Goal: Task Accomplishment & Management: Manage account settings

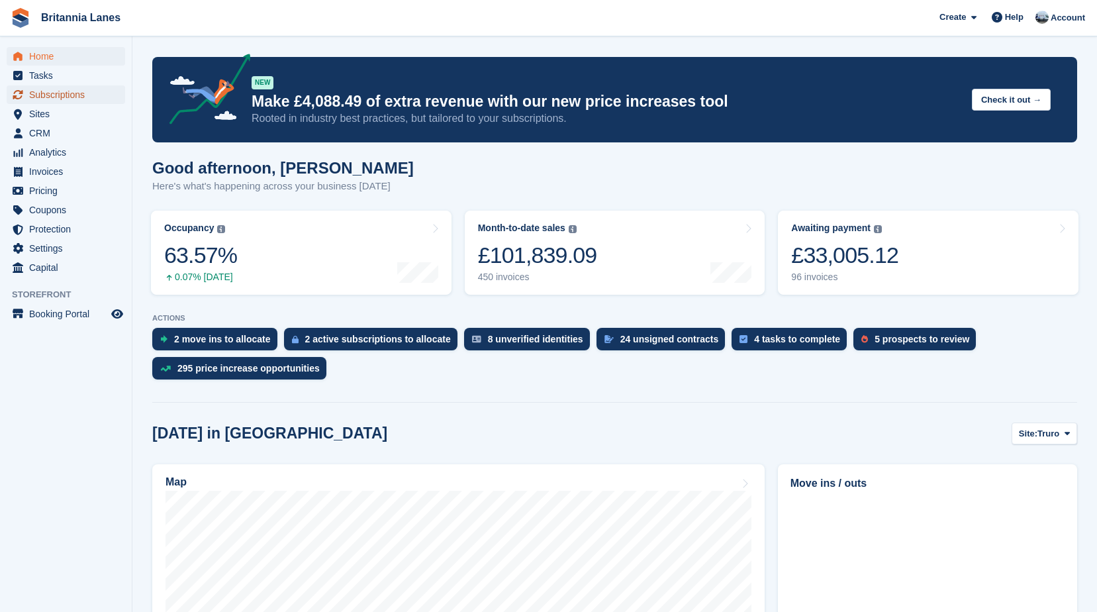
drag, startPoint x: 0, startPoint y: 0, endPoint x: 71, endPoint y: 96, distance: 119.7
click at [71, 97] on span "Subscriptions" at bounding box center [68, 94] width 79 height 19
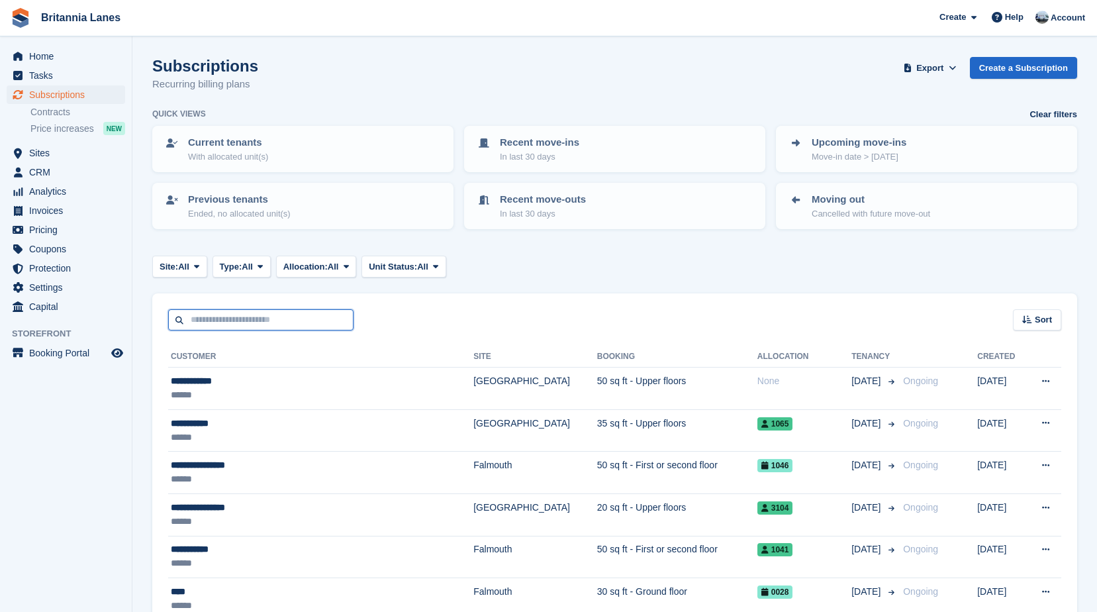
click at [224, 329] on input "text" at bounding box center [260, 320] width 185 height 22
type input "*****"
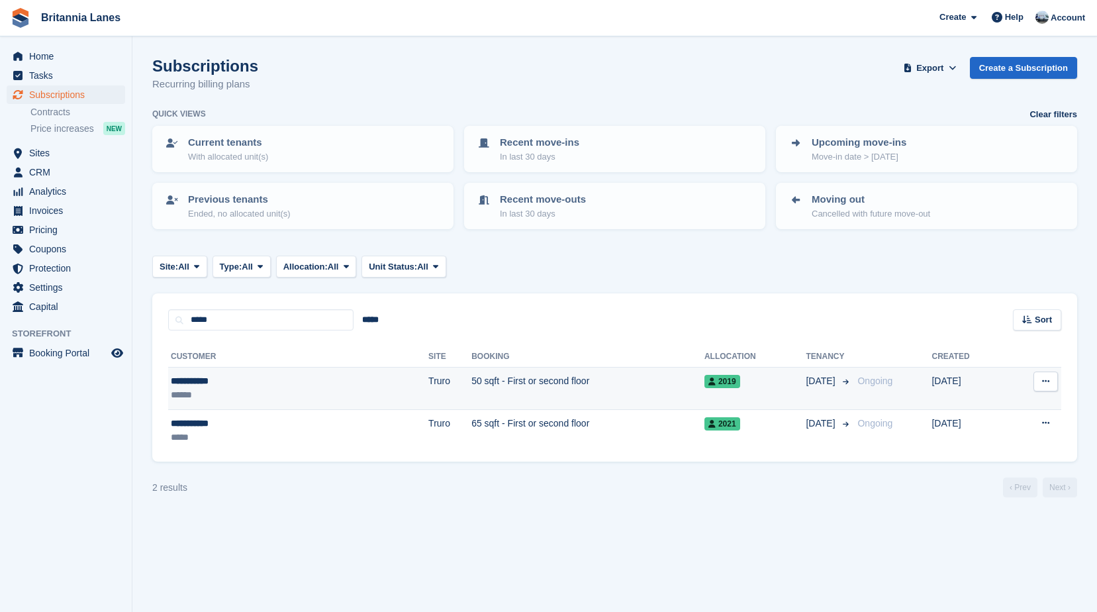
click at [259, 381] on div "**********" at bounding box center [235, 381] width 129 height 14
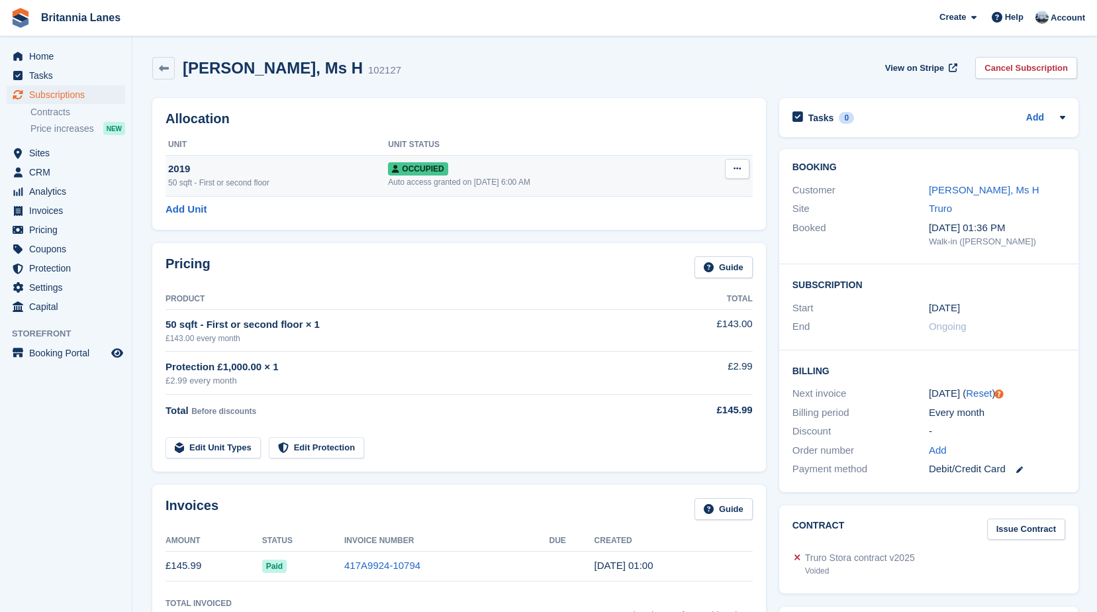
click at [735, 165] on icon at bounding box center [736, 168] width 7 height 9
click at [399, 285] on div "Pricing Guide" at bounding box center [458, 271] width 587 height 30
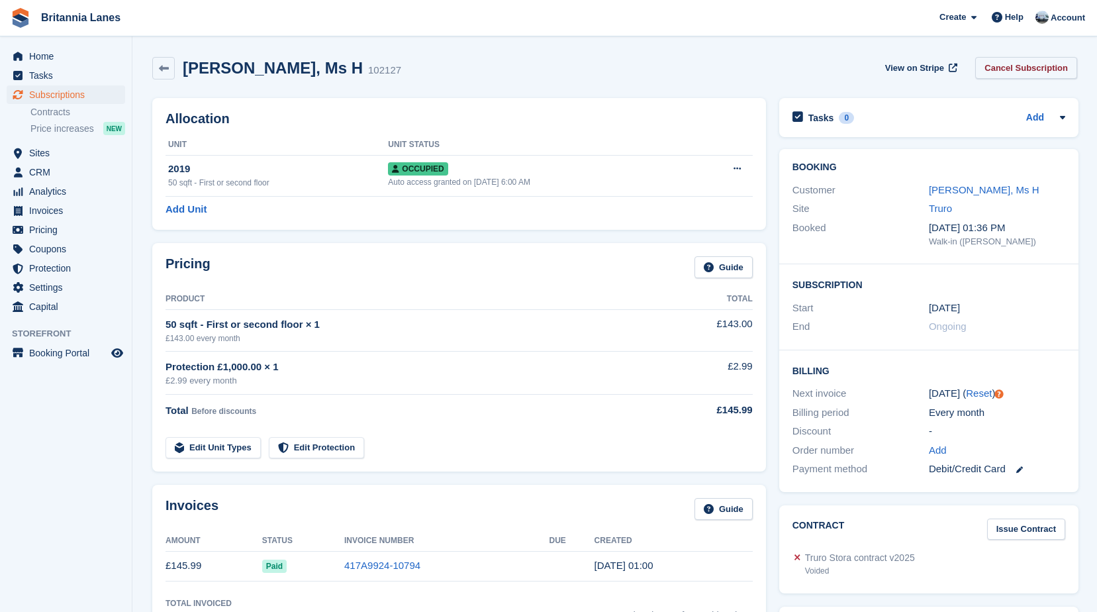
click at [1038, 68] on link "Cancel Subscription" at bounding box center [1026, 68] width 102 height 22
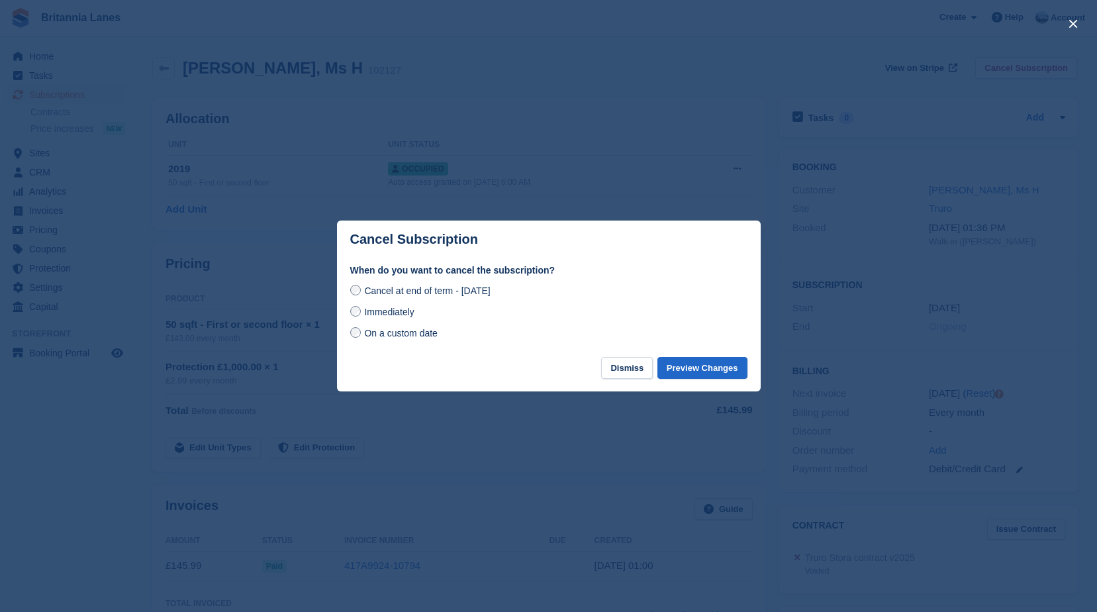
click at [381, 307] on span "Immediately" at bounding box center [389, 311] width 50 height 11
click at [742, 372] on button "Preview Changes" at bounding box center [702, 368] width 90 height 22
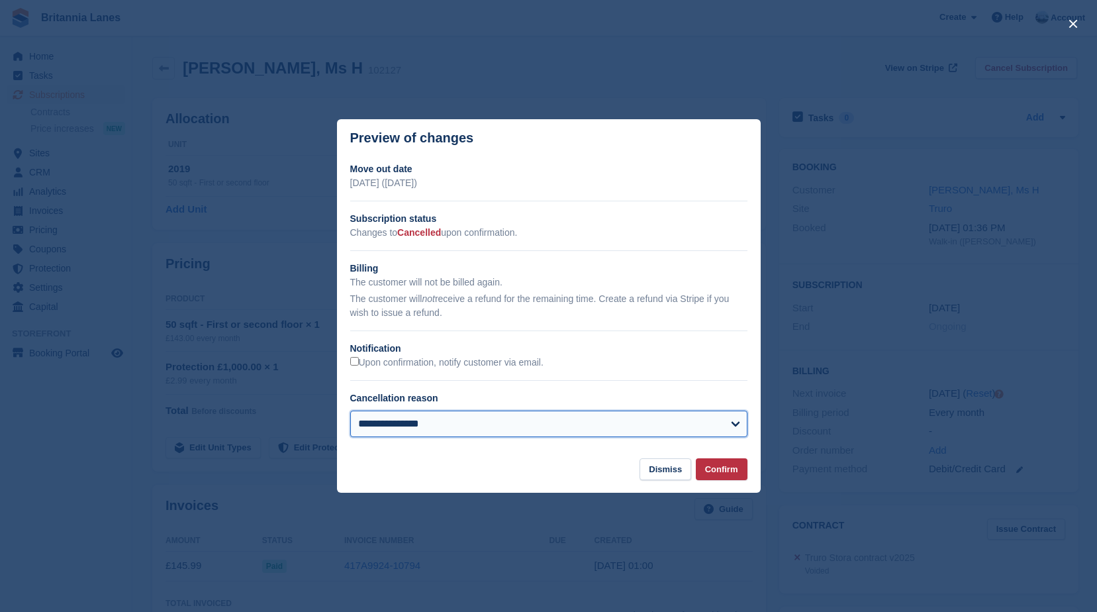
click at [445, 424] on select "**********" at bounding box center [548, 423] width 397 height 26
select select "**********"
click at [350, 412] on select "**********" at bounding box center [548, 423] width 397 height 26
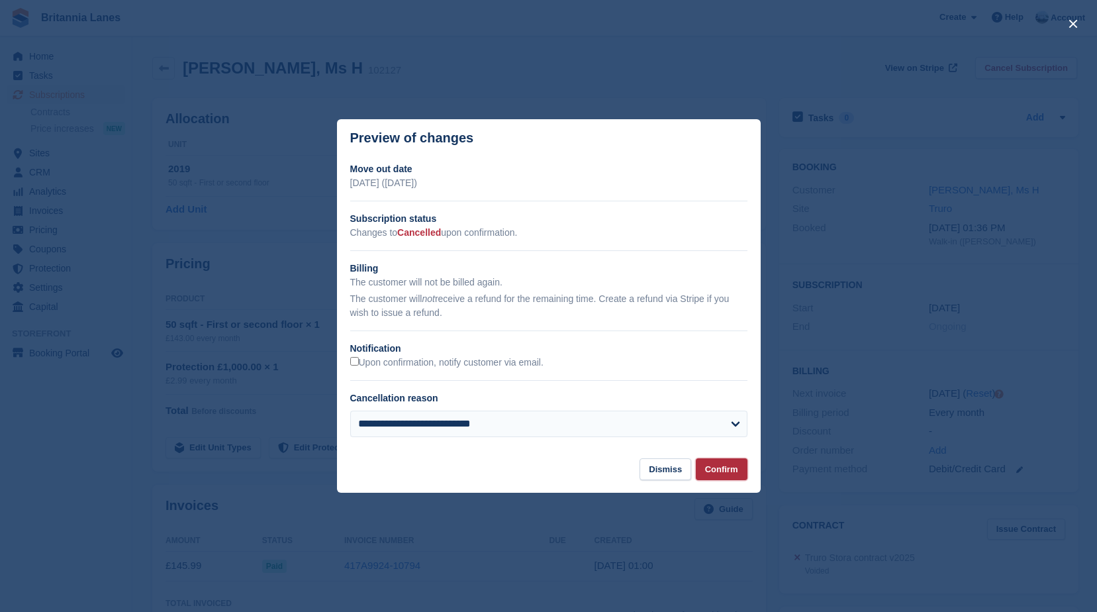
click at [725, 467] on button "Confirm" at bounding box center [722, 469] width 52 height 22
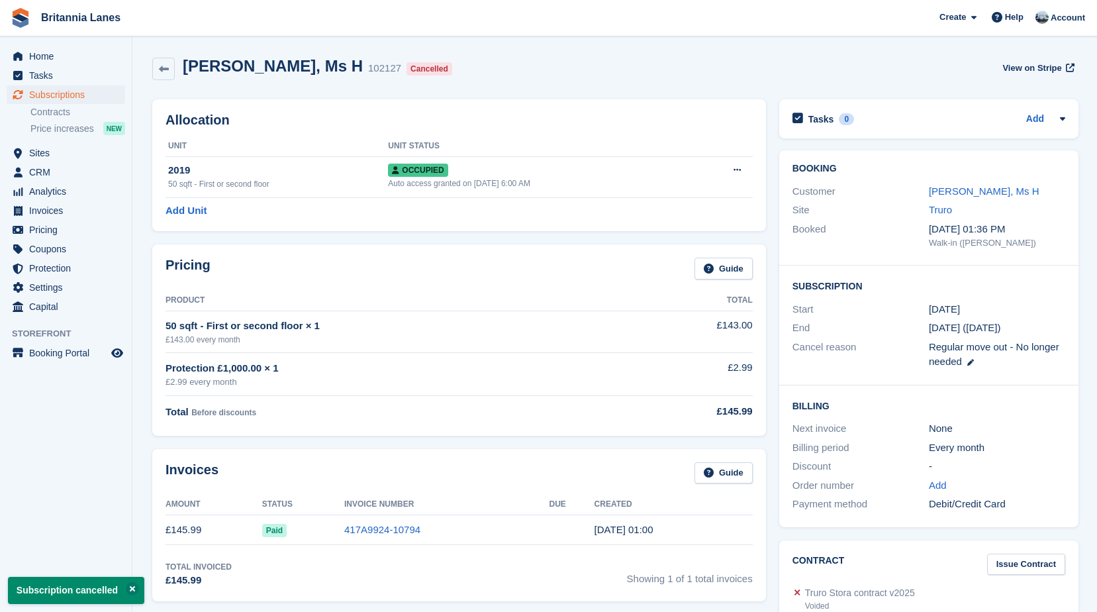
click at [457, 319] on div "50 sqft - First or second floor × 1" at bounding box center [403, 325] width 476 height 15
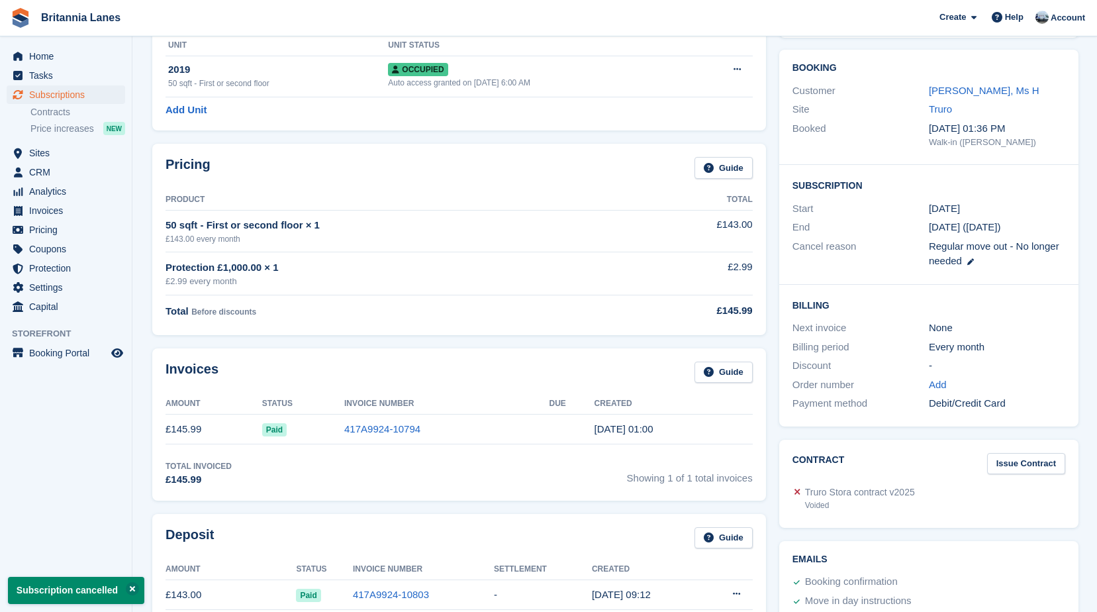
scroll to position [331, 0]
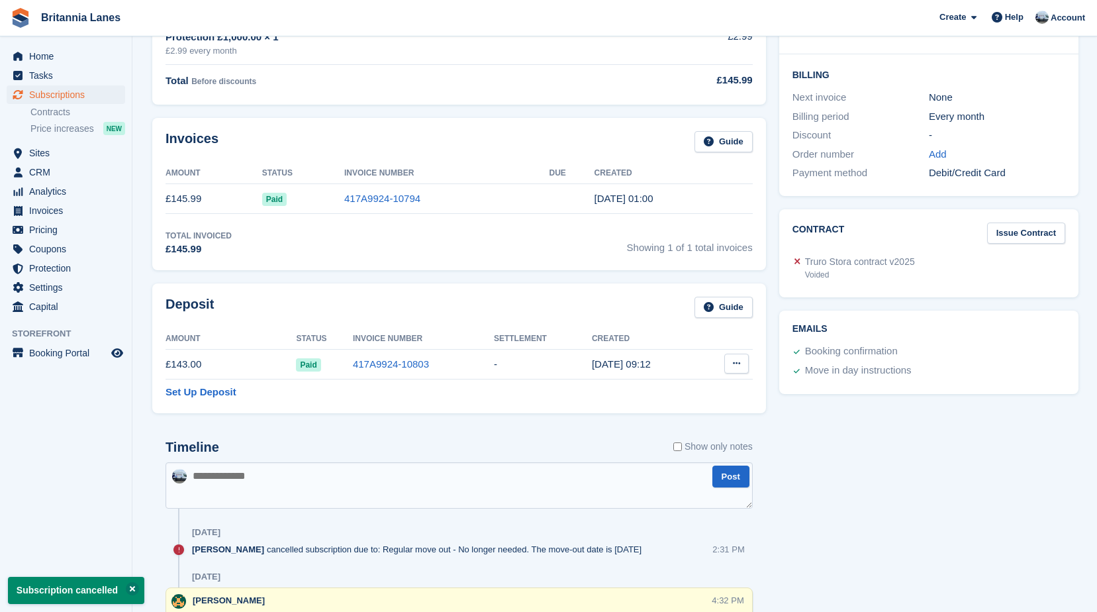
click at [731, 359] on button at bounding box center [736, 363] width 24 height 20
click at [706, 392] on p "Settle deposit" at bounding box center [684, 389] width 115 height 17
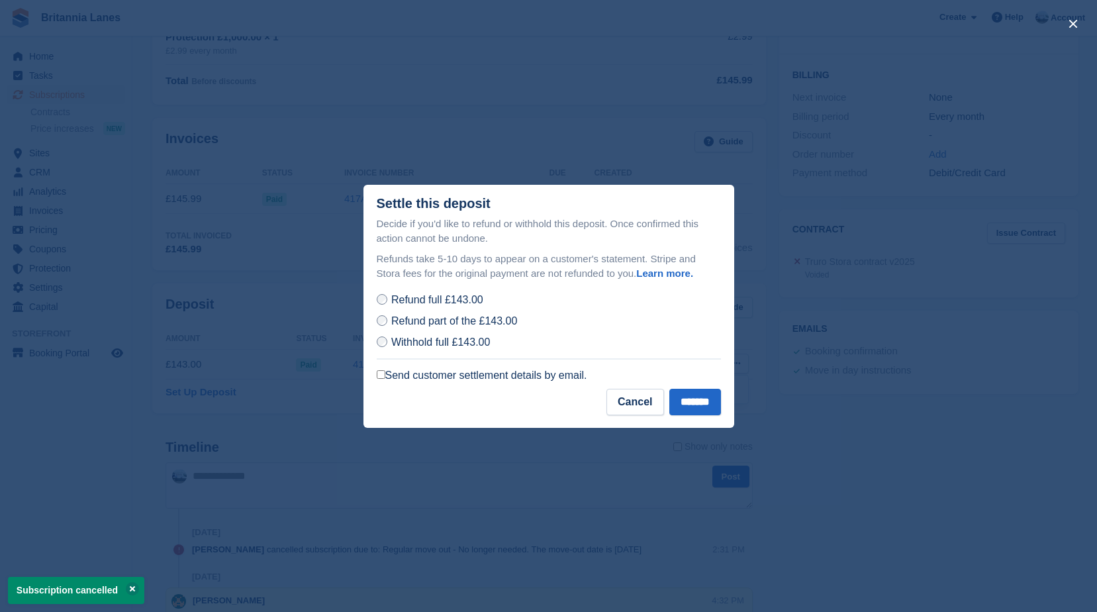
click at [425, 377] on label "Send customer settlement details by email." at bounding box center [482, 375] width 210 height 13
click at [677, 403] on input "*******" at bounding box center [695, 402] width 52 height 26
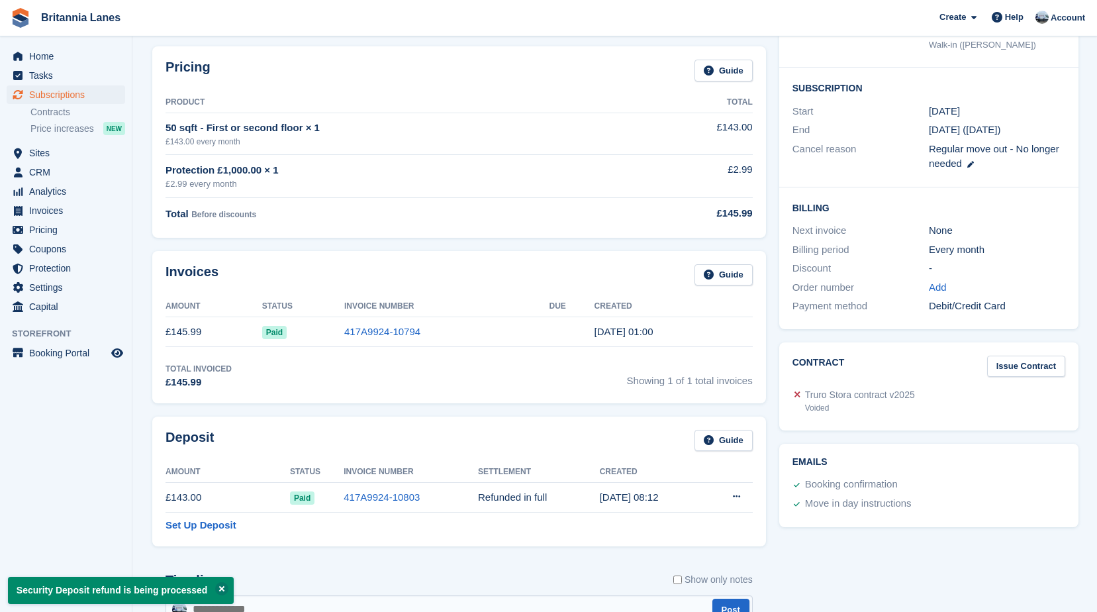
scroll to position [199, 0]
click at [408, 344] on td "417A9924-10794" at bounding box center [446, 331] width 205 height 30
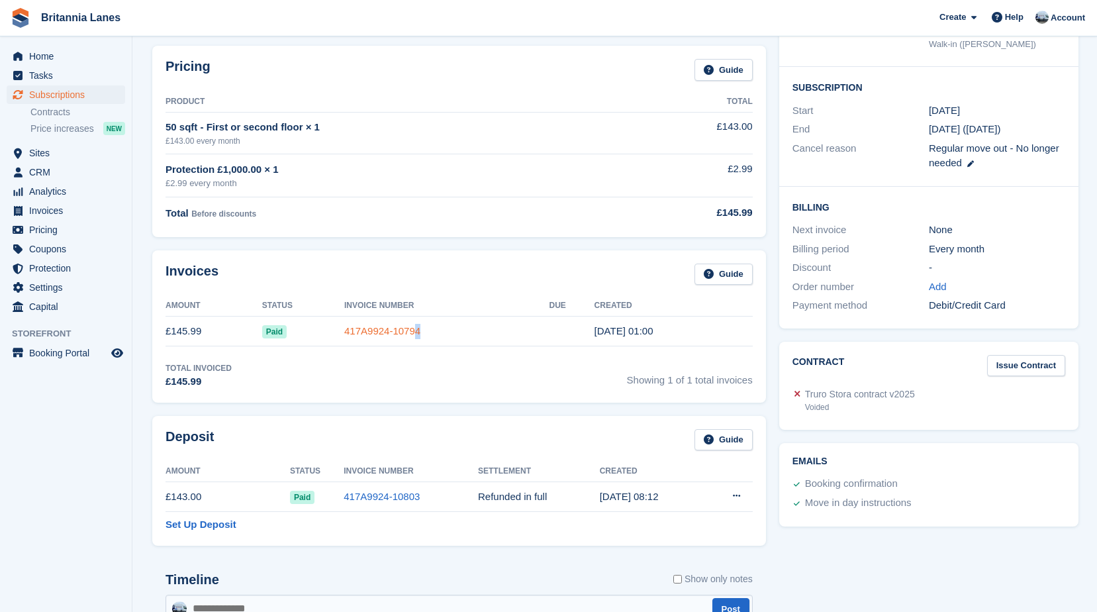
drag, startPoint x: 408, startPoint y: 344, endPoint x: 395, endPoint y: 330, distance: 19.7
click at [395, 330] on link "417A9924-10794" at bounding box center [382, 330] width 76 height 11
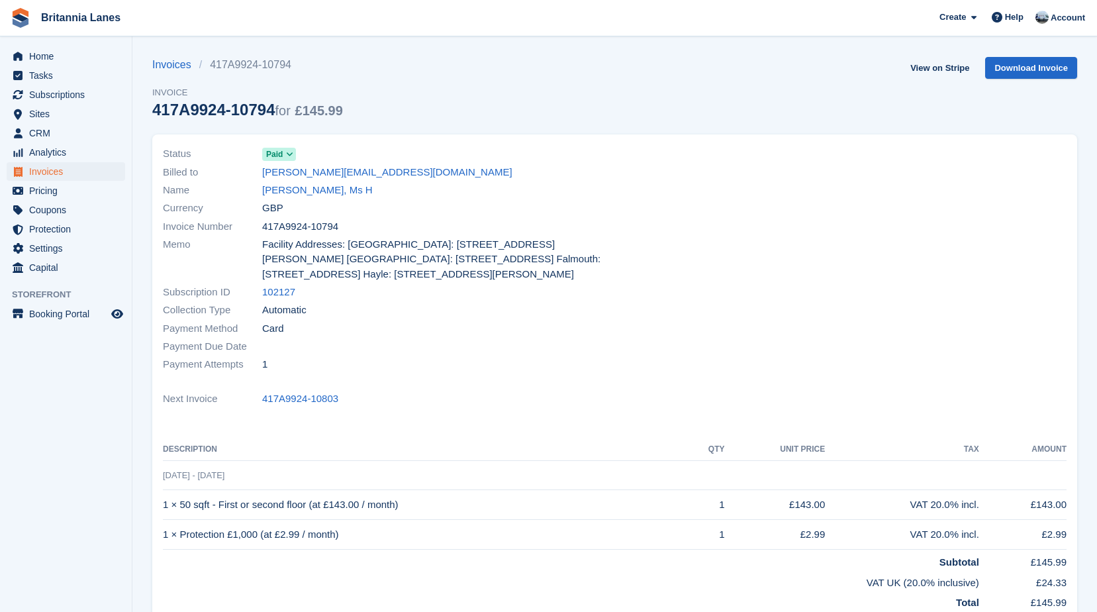
click at [385, 414] on div "Status Paid Billed to helene@heleneboyse.myzen.co.uk Name Boyse, Ms H Currency …" at bounding box center [614, 398] width 925 height 529
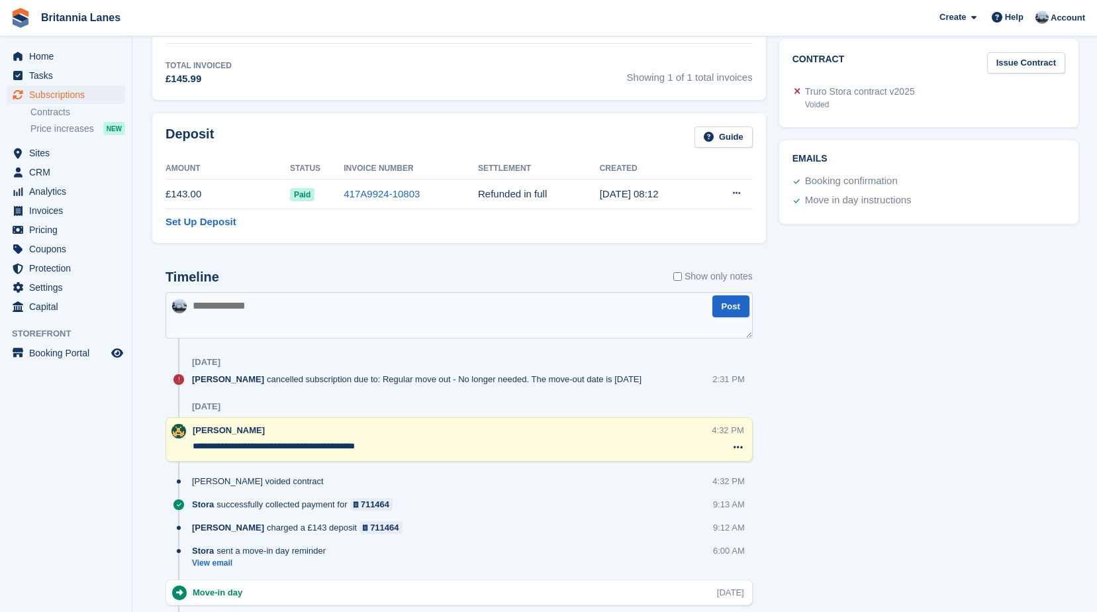
scroll to position [529, 0]
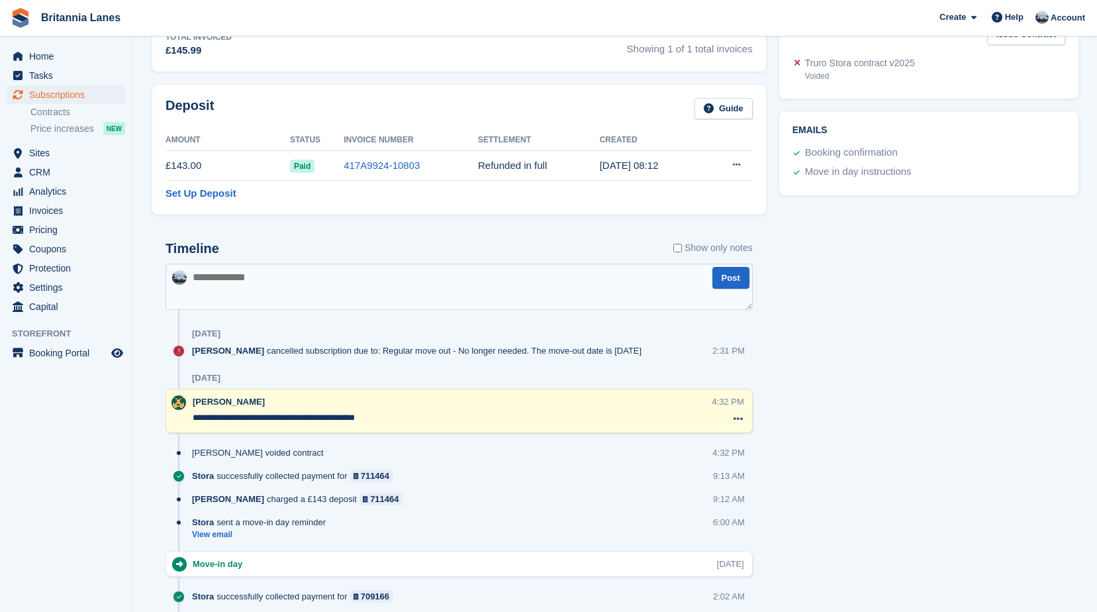
drag, startPoint x: 640, startPoint y: 165, endPoint x: 473, endPoint y: 155, distance: 167.8
click at [473, 155] on tr "£143.00 Paid 417A9924-10803 Refunded in full 19 Aug, 08:12 Settle deposit This …" at bounding box center [458, 166] width 587 height 30
drag, startPoint x: 473, startPoint y: 155, endPoint x: 428, endPoint y: 111, distance: 62.7
click at [428, 111] on div "Deposit Guide" at bounding box center [458, 113] width 587 height 30
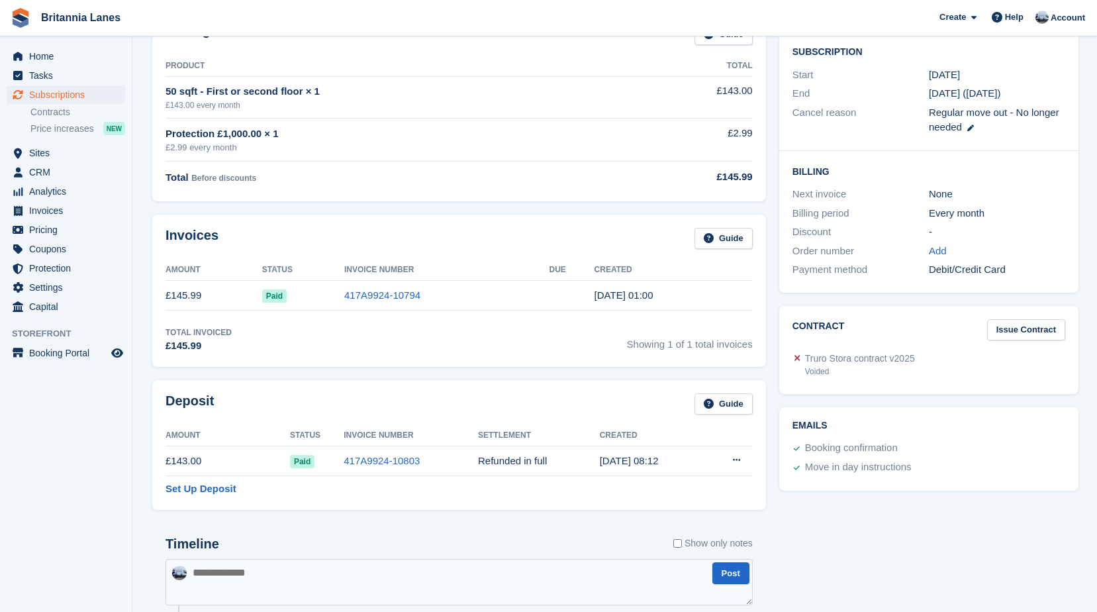
scroll to position [0, 0]
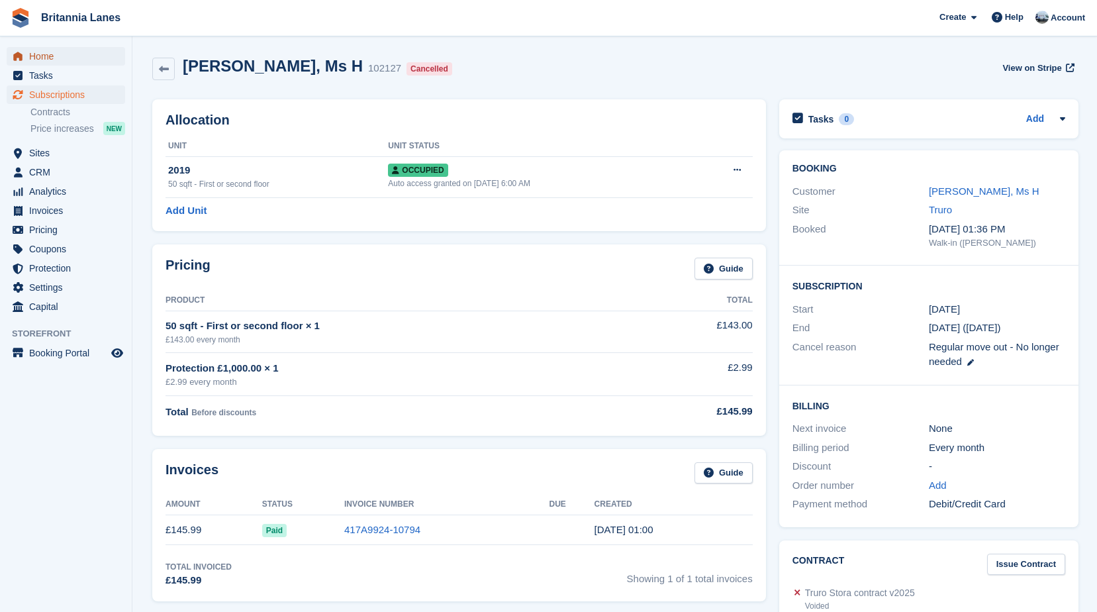
click at [44, 54] on span "Home" at bounding box center [68, 56] width 79 height 19
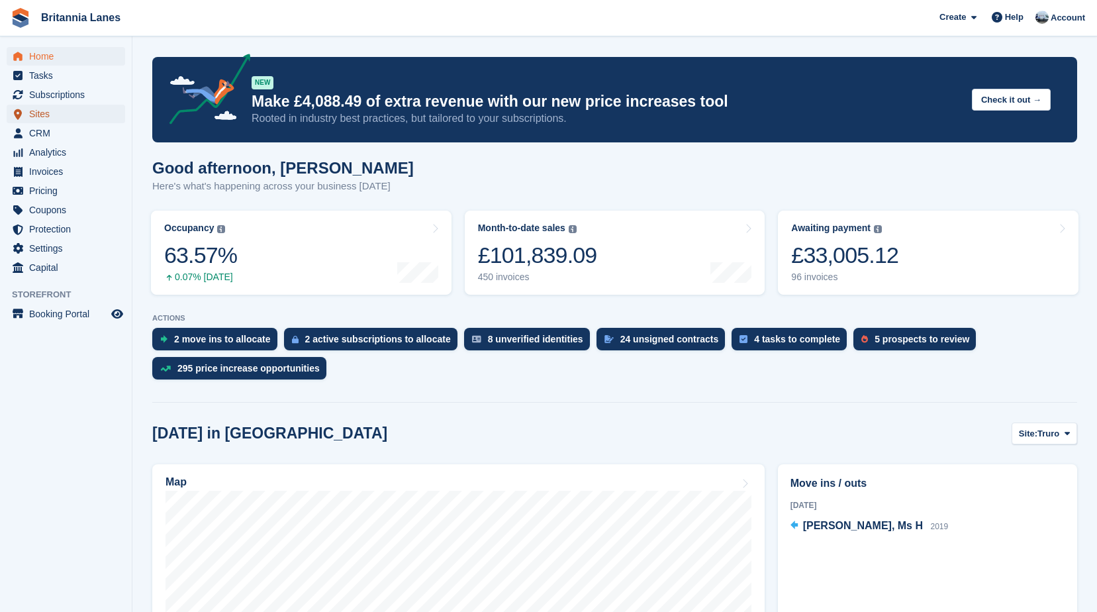
click at [60, 121] on span "Sites" at bounding box center [68, 114] width 79 height 19
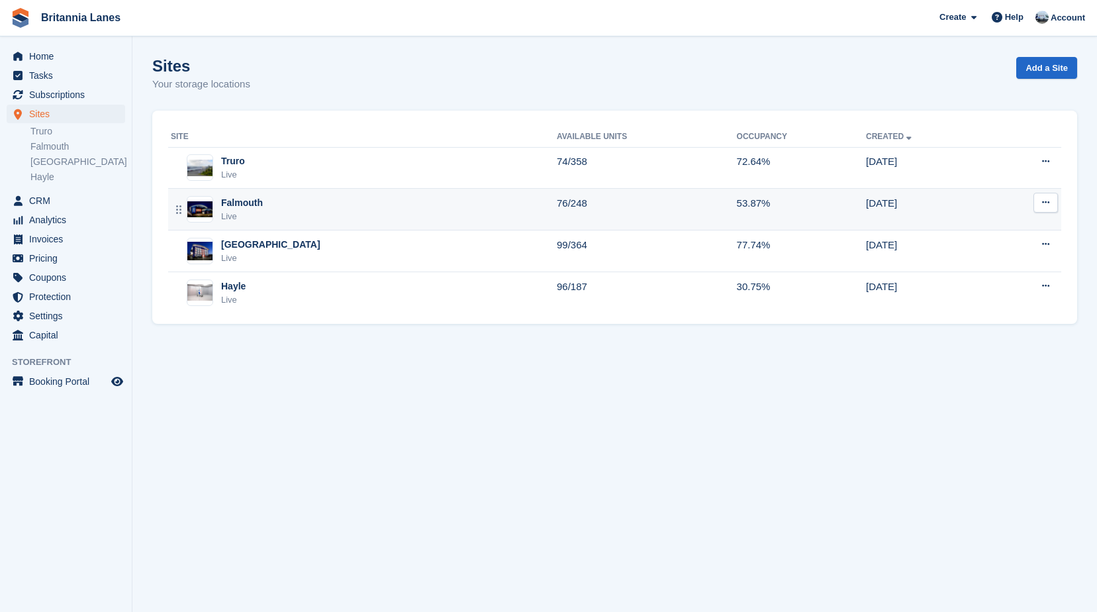
click at [257, 212] on div "Live" at bounding box center [242, 216] width 42 height 13
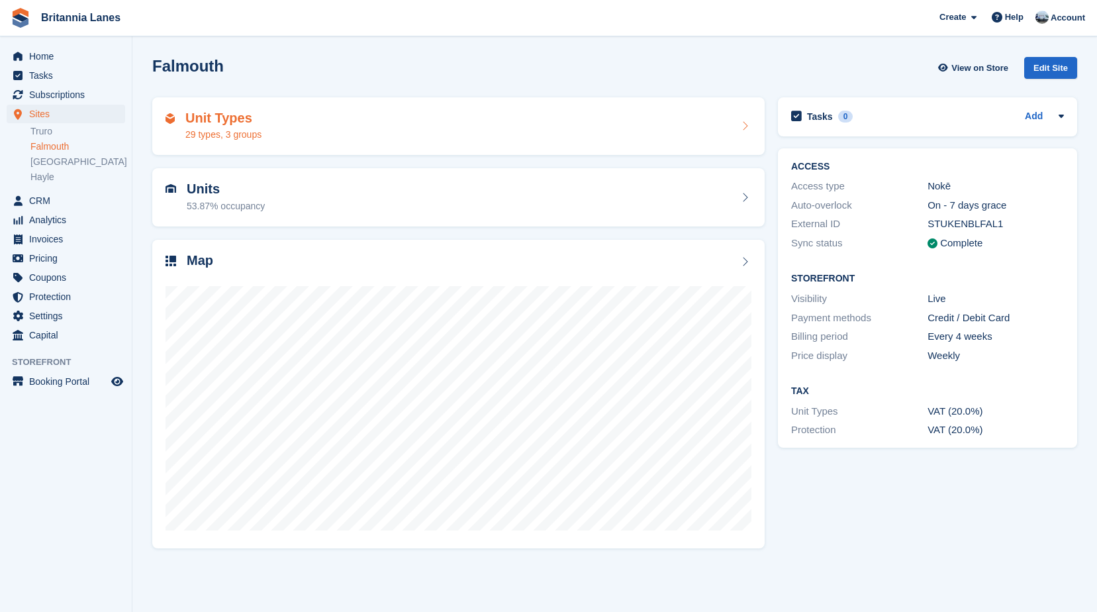
click at [234, 119] on h2 "Unit Types" at bounding box center [223, 118] width 76 height 15
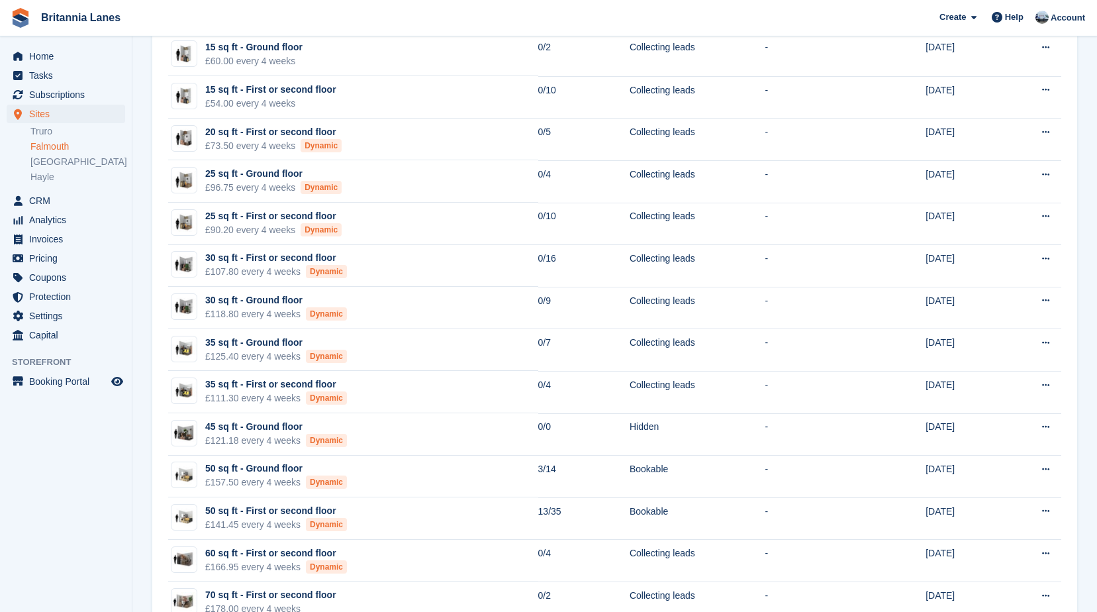
scroll to position [132, 0]
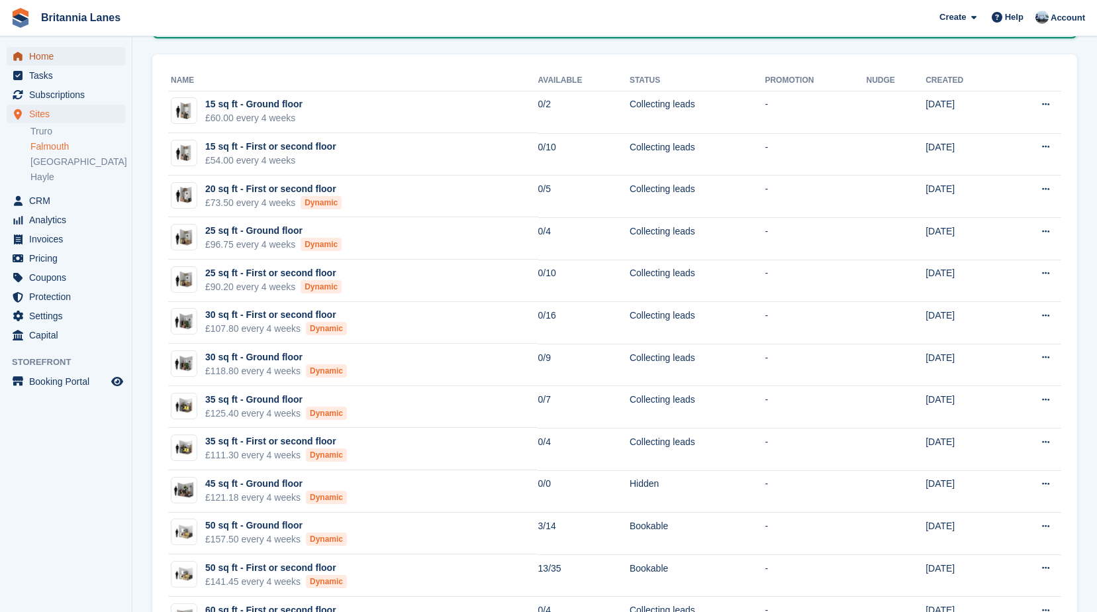
click at [76, 58] on span "Home" at bounding box center [68, 56] width 79 height 19
